Goal: Task Accomplishment & Management: Manage account settings

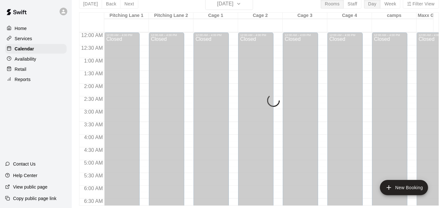
scroll to position [389, 0]
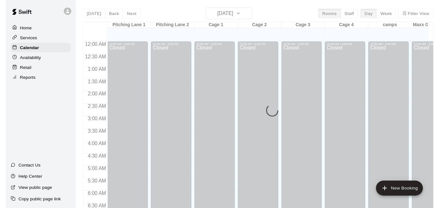
scroll to position [406, 0]
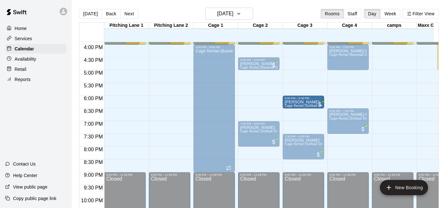
drag, startPoint x: 263, startPoint y: 101, endPoint x: 296, endPoint y: 105, distance: 33.1
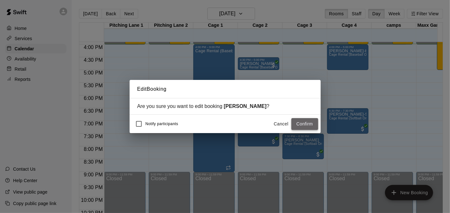
click at [308, 124] on button "Confirm" at bounding box center [305, 124] width 27 height 12
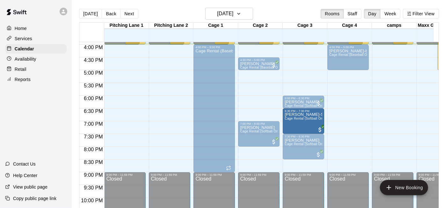
drag, startPoint x: 348, startPoint y: 120, endPoint x: 312, endPoint y: 126, distance: 36.1
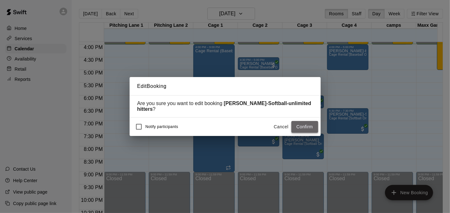
click at [313, 126] on button "Confirm" at bounding box center [305, 127] width 27 height 12
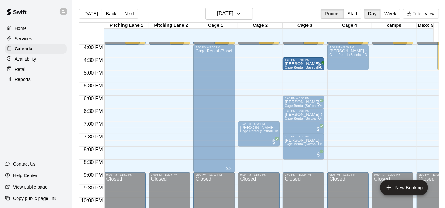
drag, startPoint x: 256, startPoint y: 65, endPoint x: 294, endPoint y: 67, distance: 38.0
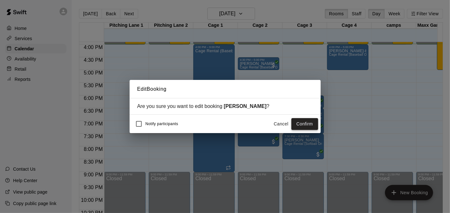
click at [307, 121] on button "Confirm" at bounding box center [305, 124] width 27 height 12
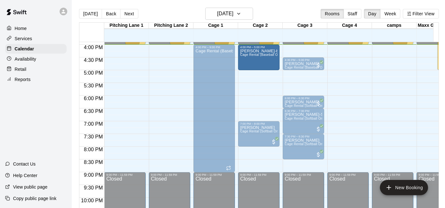
drag, startPoint x: 359, startPoint y: 61, endPoint x: 266, endPoint y: 65, distance: 93.1
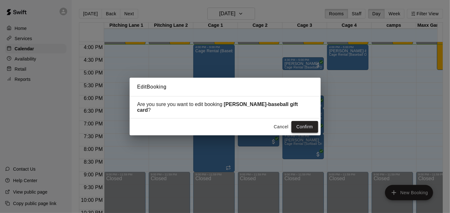
click at [304, 126] on button "Confirm" at bounding box center [305, 127] width 27 height 12
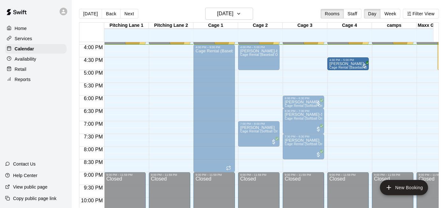
drag, startPoint x: 302, startPoint y: 65, endPoint x: 343, endPoint y: 67, distance: 40.5
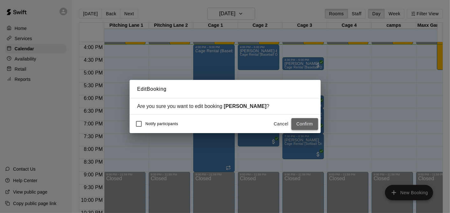
click at [314, 127] on button "Confirm" at bounding box center [305, 124] width 27 height 12
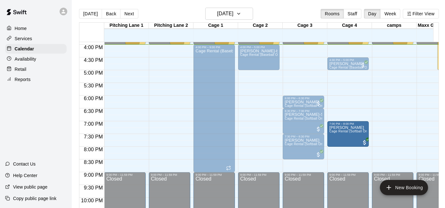
drag, startPoint x: 261, startPoint y: 127, endPoint x: 344, endPoint y: 130, distance: 82.6
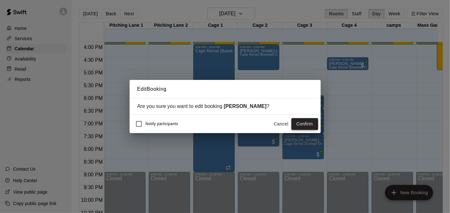
click at [301, 121] on button "Confirm" at bounding box center [305, 124] width 27 height 12
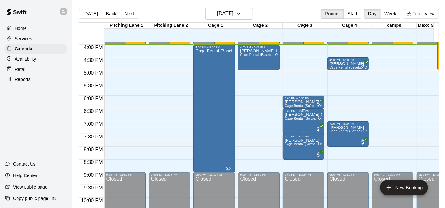
click at [284, 112] on div "6:30 PM – 7:30 PM Josh Peeters-Softball-unlimited hitters Cage Rental (Softball…" at bounding box center [303, 120] width 41 height 25
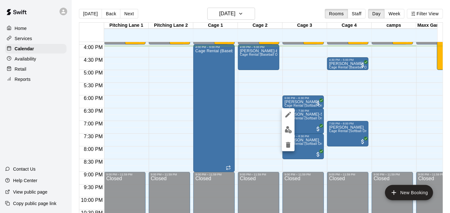
click at [22, 123] on div at bounding box center [225, 106] width 450 height 213
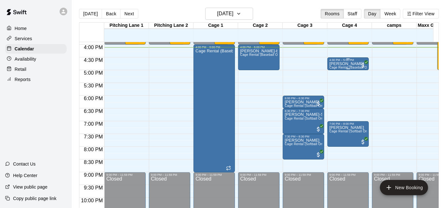
click at [345, 64] on p "Pascal MacDonald" at bounding box center [348, 64] width 38 height 0
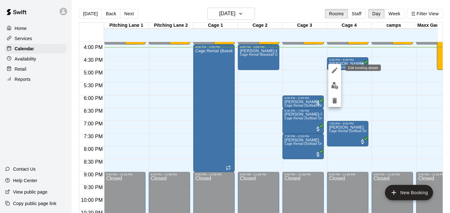
click at [335, 70] on icon "edit" at bounding box center [335, 71] width 6 height 6
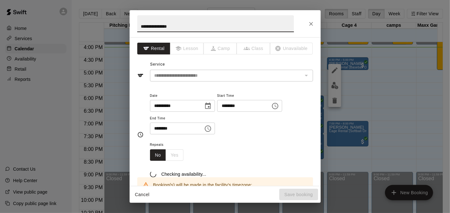
type input "**********"
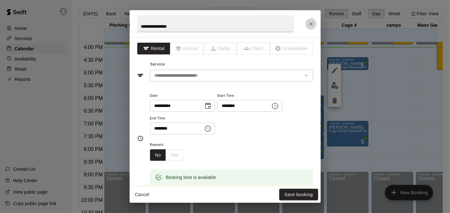
click at [311, 20] on button "Close" at bounding box center [311, 23] width 11 height 11
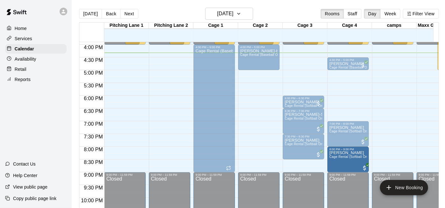
drag, startPoint x: 242, startPoint y: 158, endPoint x: 352, endPoint y: 162, distance: 109.7
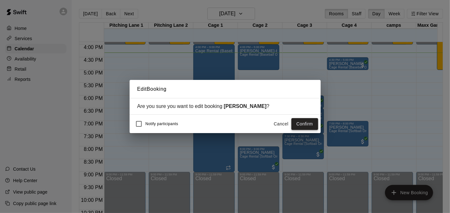
click at [308, 121] on button "Confirm" at bounding box center [305, 124] width 27 height 12
